Goal: Task Accomplishment & Management: Manage account settings

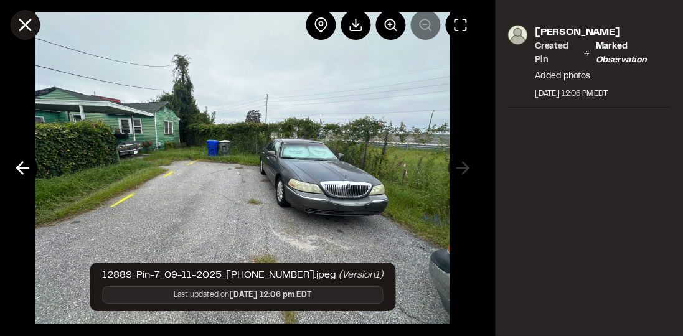
drag, startPoint x: 21, startPoint y: 25, endPoint x: 25, endPoint y: 30, distance: 6.6
click at [21, 25] on icon at bounding box center [24, 24] width 21 height 21
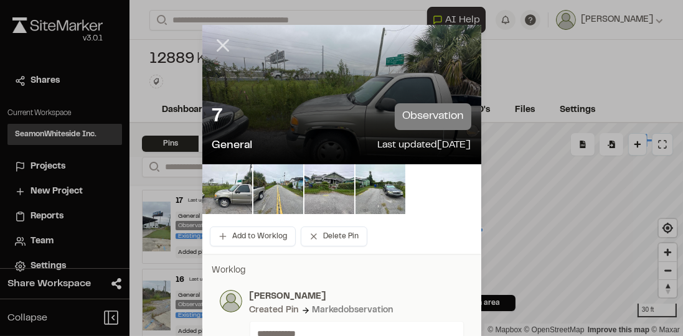
click at [220, 42] on icon at bounding box center [222, 45] width 21 height 21
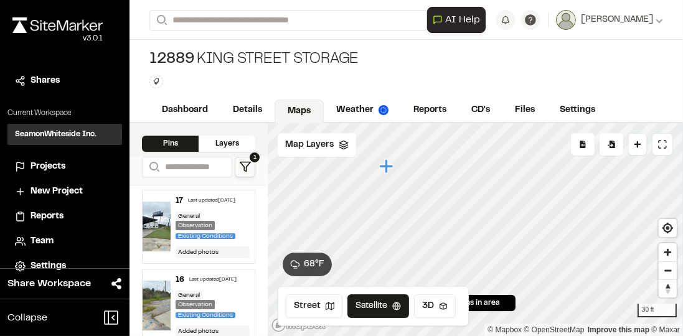
click at [234, 130] on div "**********" at bounding box center [407, 229] width 554 height 213
click at [417, 205] on icon "Map marker" at bounding box center [419, 204] width 14 height 14
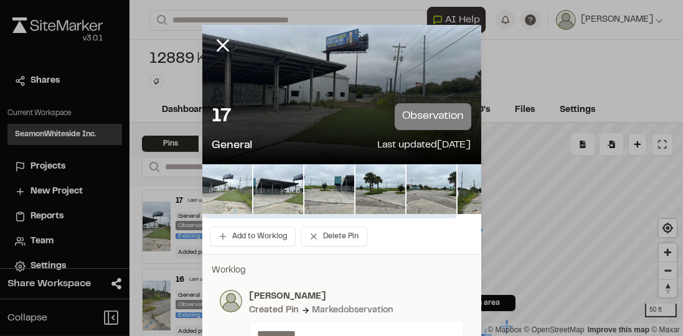
click at [238, 190] on img at bounding box center [227, 189] width 50 height 50
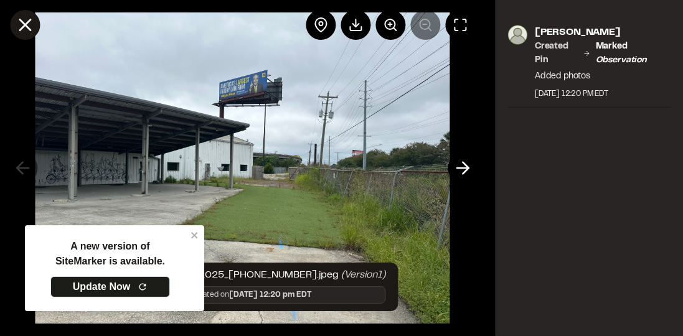
click at [35, 28] on icon at bounding box center [24, 24] width 21 height 21
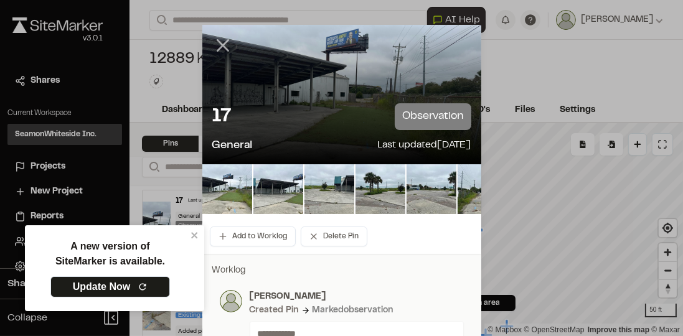
click at [227, 49] on icon at bounding box center [222, 45] width 21 height 21
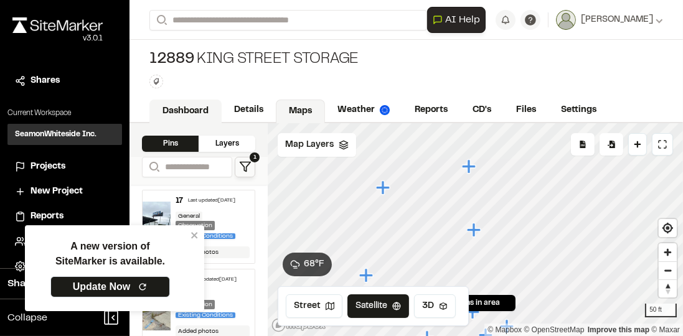
click at [194, 106] on link "Dashboard" at bounding box center [185, 112] width 72 height 24
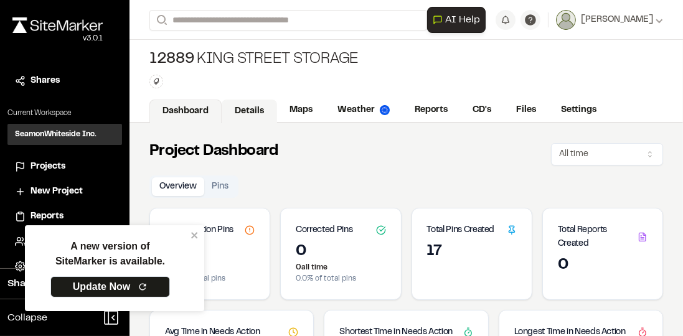
click at [252, 105] on link "Details" at bounding box center [249, 112] width 55 height 24
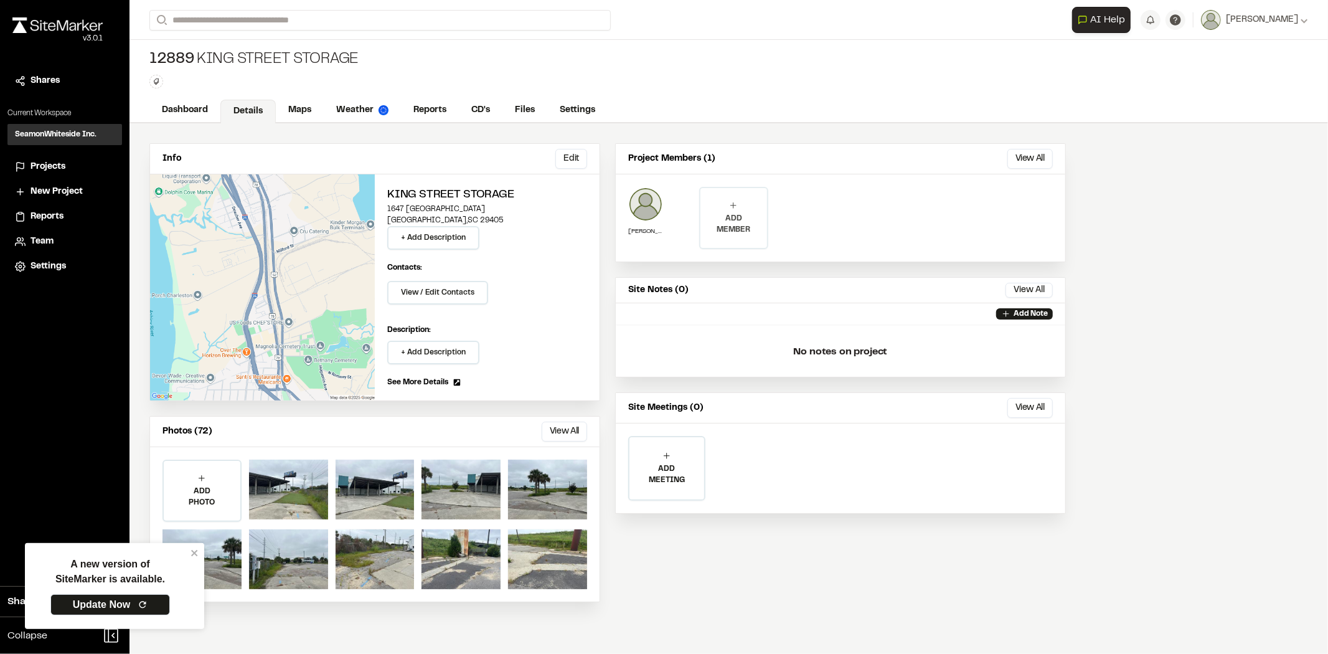
click at [682, 205] on icon at bounding box center [733, 205] width 6 height 6
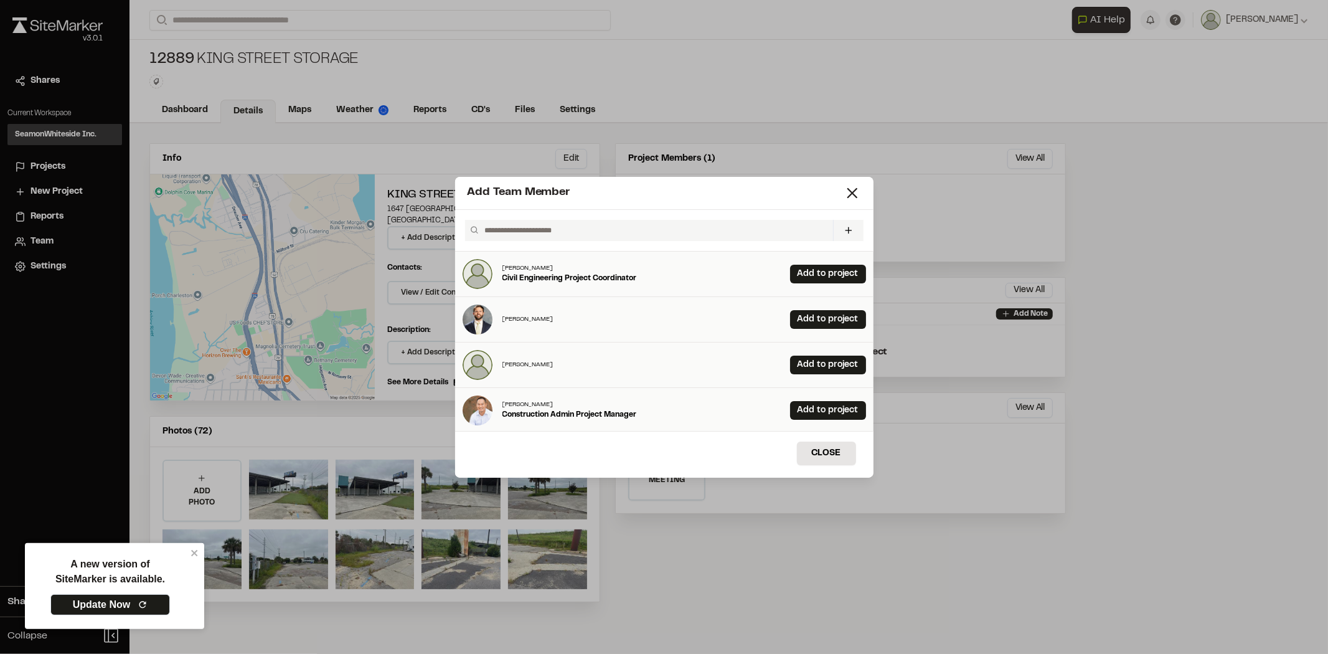
click at [682, 222] on input "text" at bounding box center [653, 230] width 348 height 21
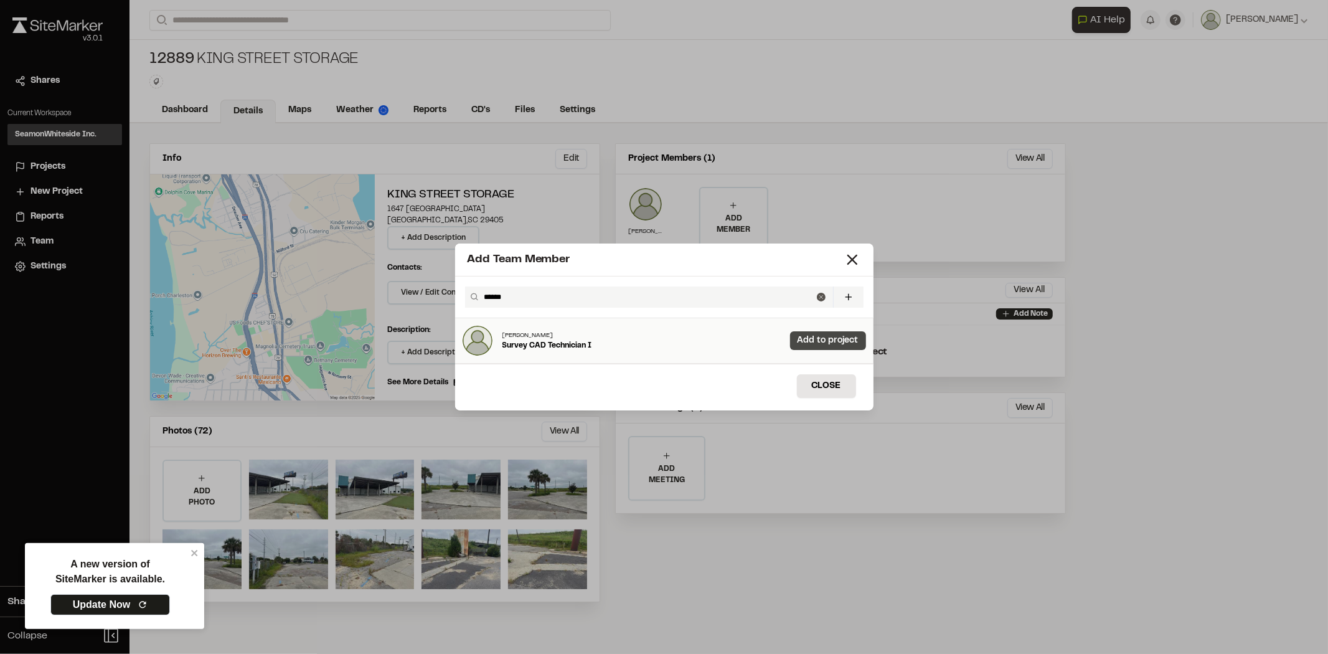
click at [682, 336] on link "Add to project" at bounding box center [828, 340] width 76 height 19
drag, startPoint x: 550, startPoint y: 300, endPoint x: 362, endPoint y: 301, distance: 188.0
click at [362, 301] on div "Add Team Member ****** Invite New Team Member * Required Name Email * Password …" at bounding box center [664, 327] width 1328 height 654
click at [682, 335] on link "Add to project" at bounding box center [828, 340] width 76 height 19
drag, startPoint x: 530, startPoint y: 296, endPoint x: 387, endPoint y: 295, distance: 143.8
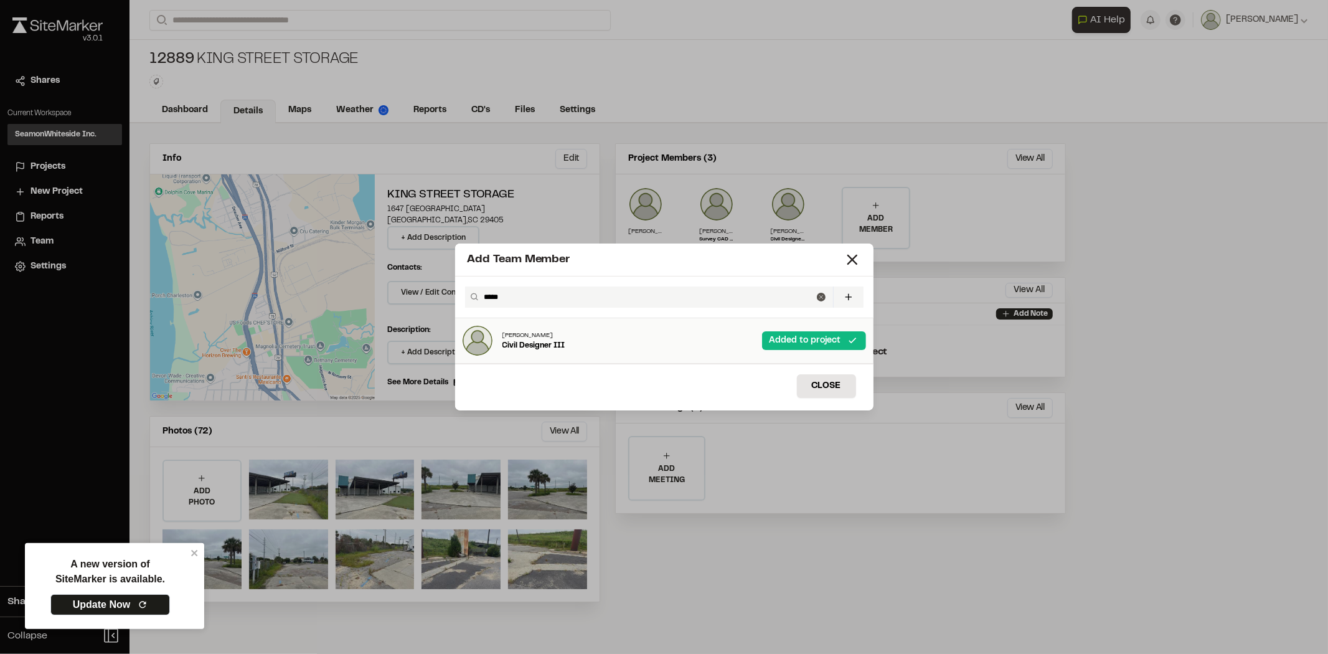
click at [387, 295] on div "Add Team Member ***** Invite New Team Member * Required Name Email * Password P…" at bounding box center [664, 327] width 1328 height 654
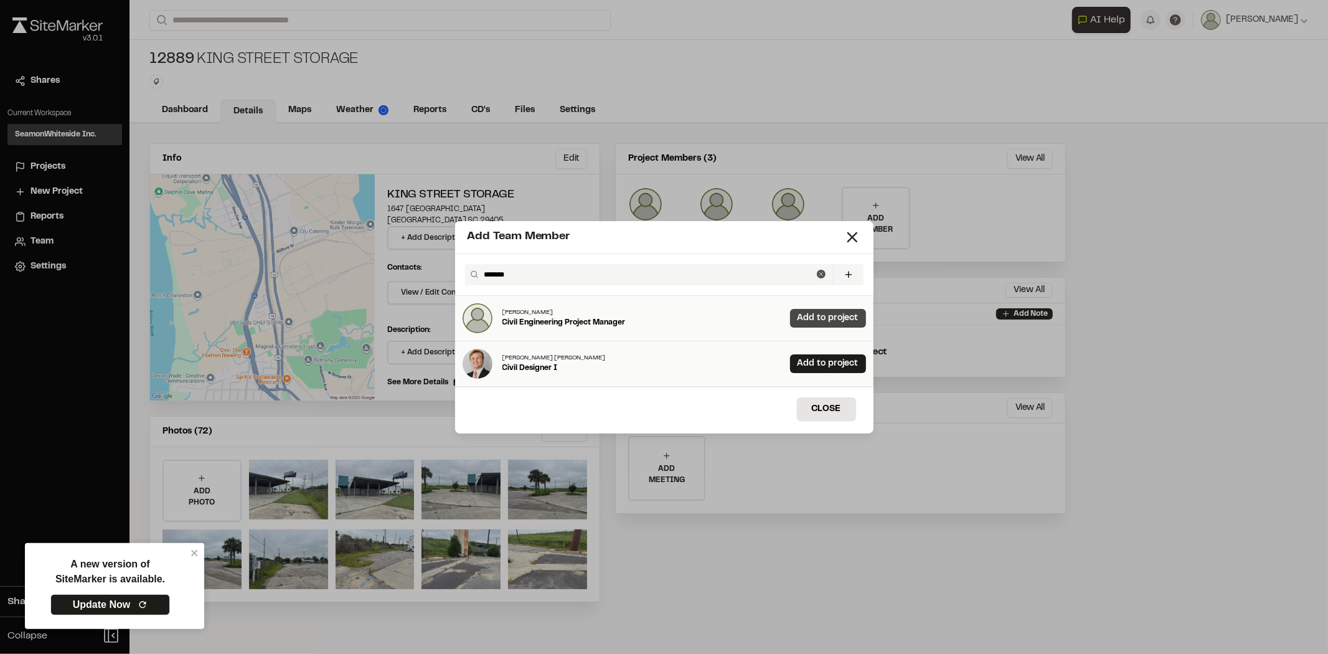
type input "*******"
click at [682, 319] on link "Add to project" at bounding box center [828, 318] width 76 height 19
click at [682, 237] on icon at bounding box center [852, 237] width 17 height 17
